Goal: Find specific page/section: Find specific page/section

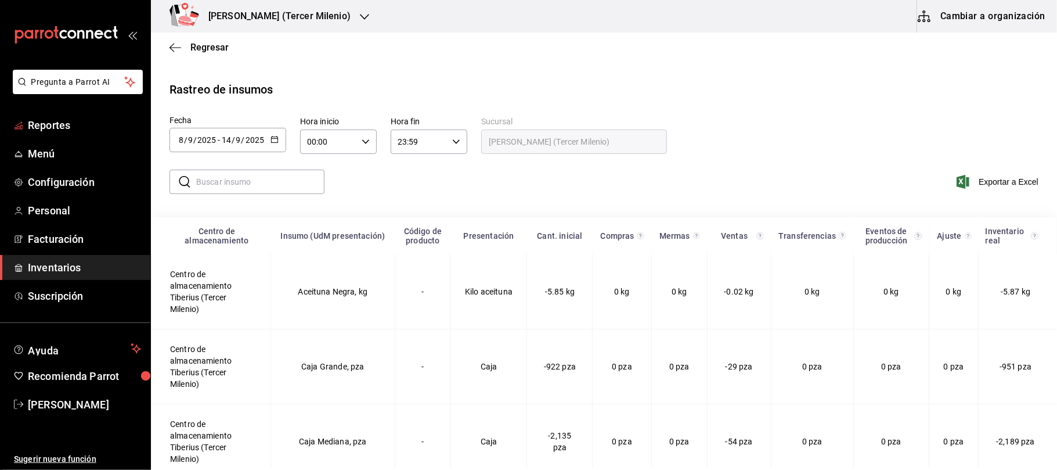
scroll to position [77, 0]
click at [52, 128] on span "Reportes" at bounding box center [84, 125] width 113 height 16
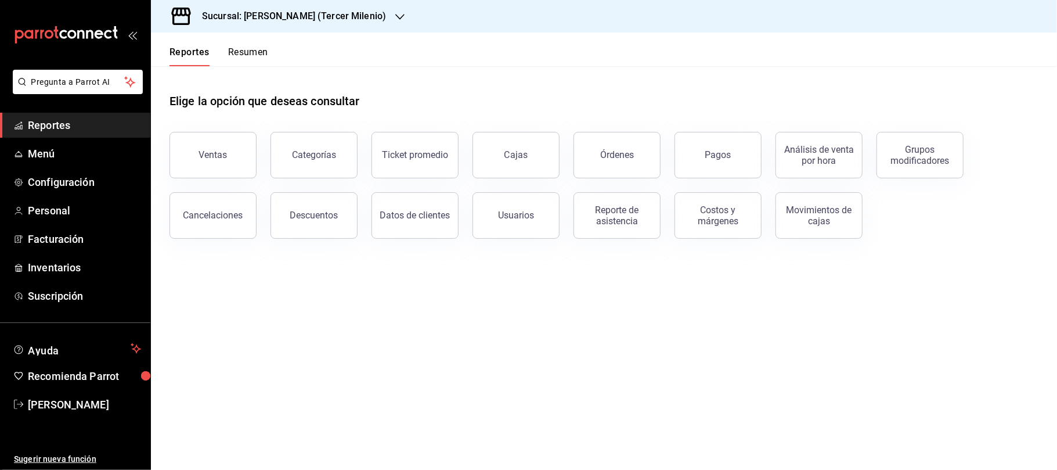
click at [343, 12] on h3 "Sucursal: [PERSON_NAME] (Tercer Milenio)" at bounding box center [289, 16] width 193 height 14
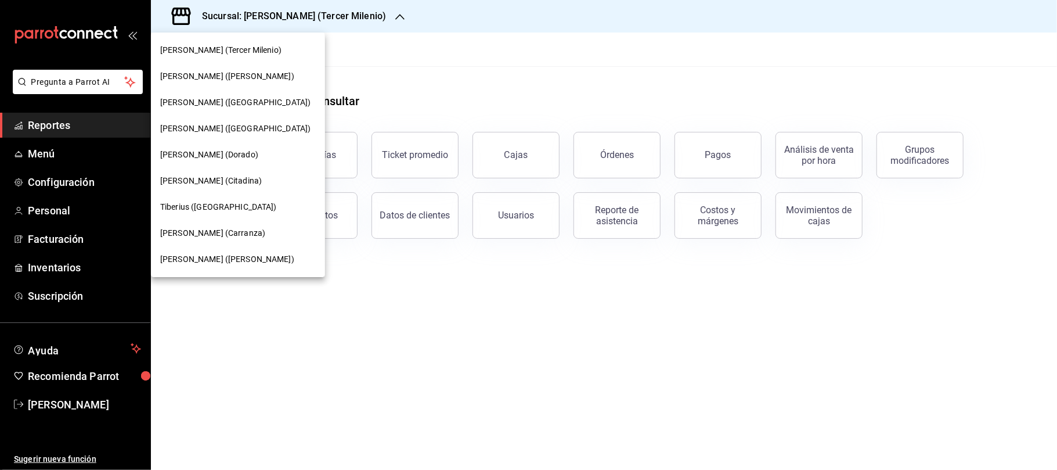
click at [92, 268] on div at bounding box center [528, 235] width 1057 height 470
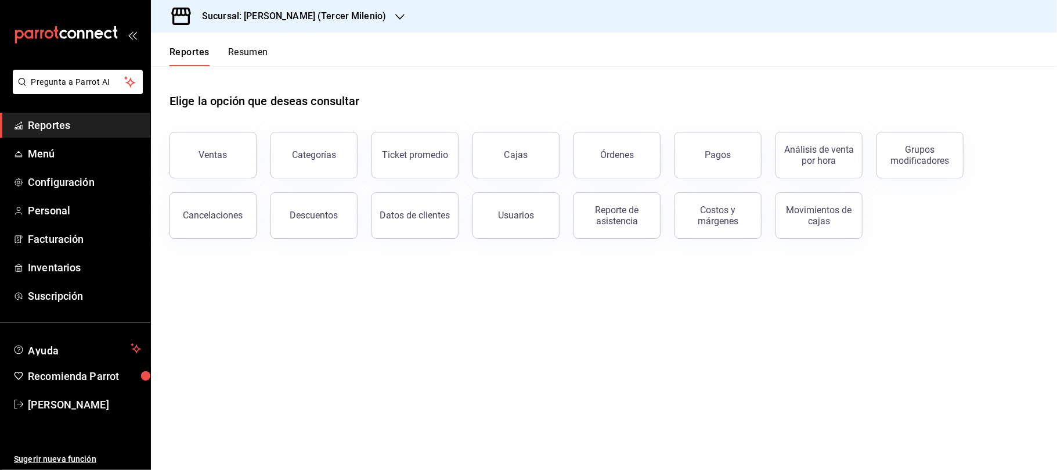
click at [58, 268] on span "Inventarios" at bounding box center [84, 267] width 113 height 16
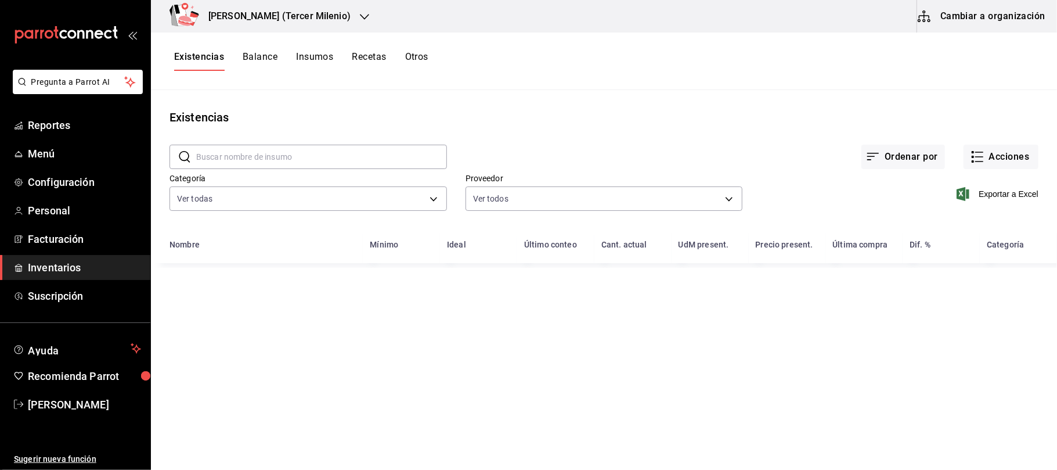
click at [430, 40] on div "Existencias Balance Insumos Recetas Otros" at bounding box center [604, 61] width 906 height 57
click at [439, 52] on div "Existencias Balance Insumos Recetas Otros" at bounding box center [604, 61] width 906 height 20
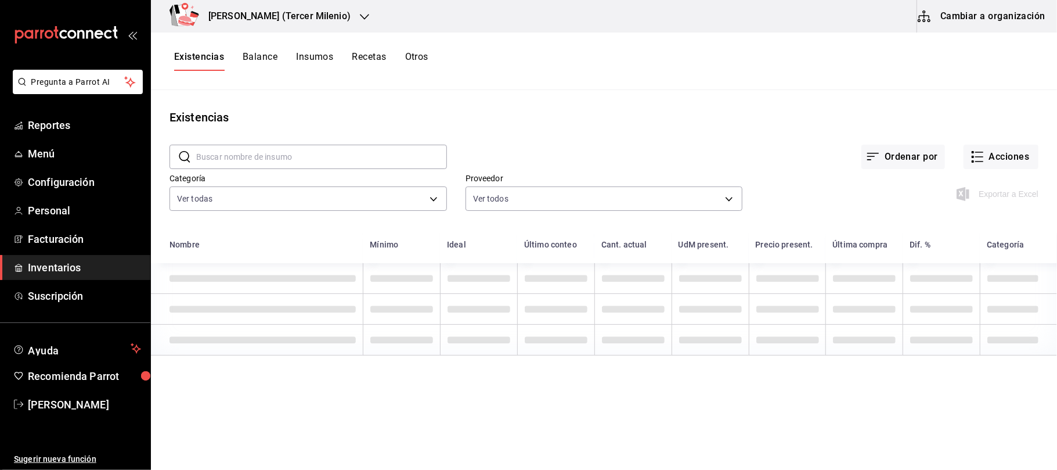
click at [425, 59] on button "Otros" at bounding box center [416, 61] width 23 height 20
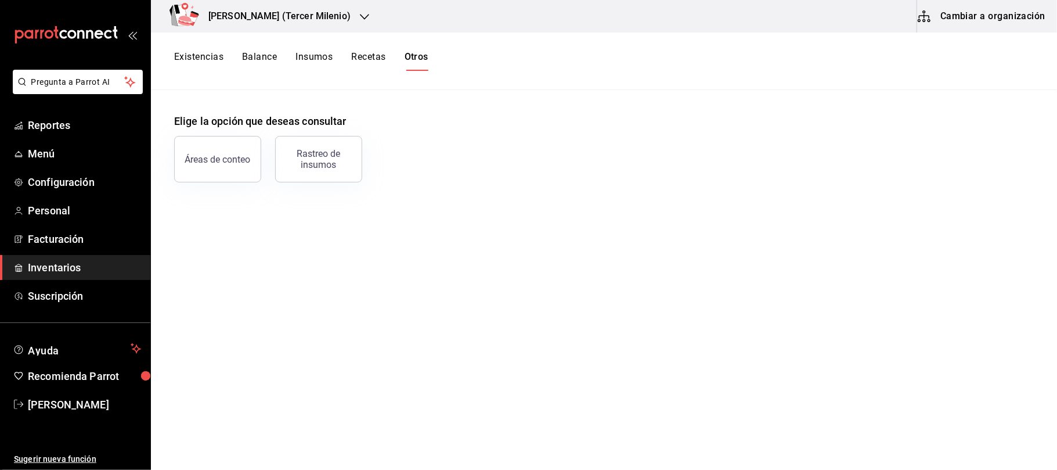
click at [405, 51] on button "Otros" at bounding box center [417, 61] width 24 height 20
